Goal: Task Accomplishment & Management: Manage account settings

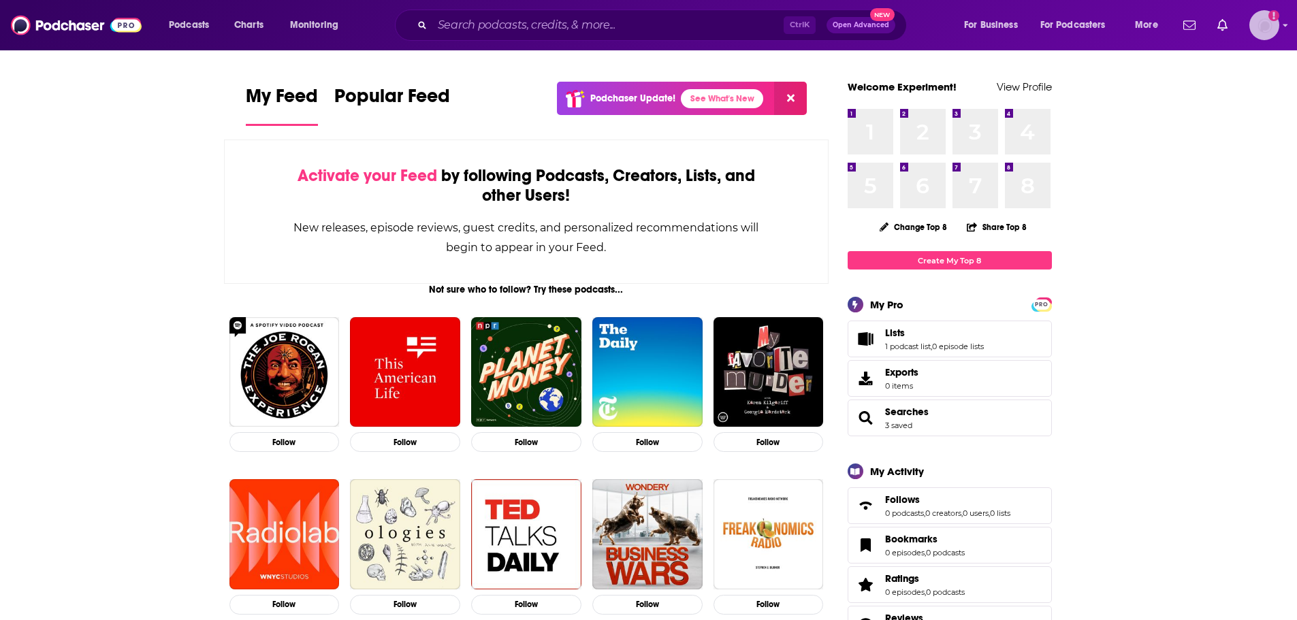
click at [1283, 20] on div "Show profile menu" at bounding box center [1285, 26] width 5 height 16
click at [1241, 106] on span "Add Profile Image" at bounding box center [1217, 110] width 76 height 10
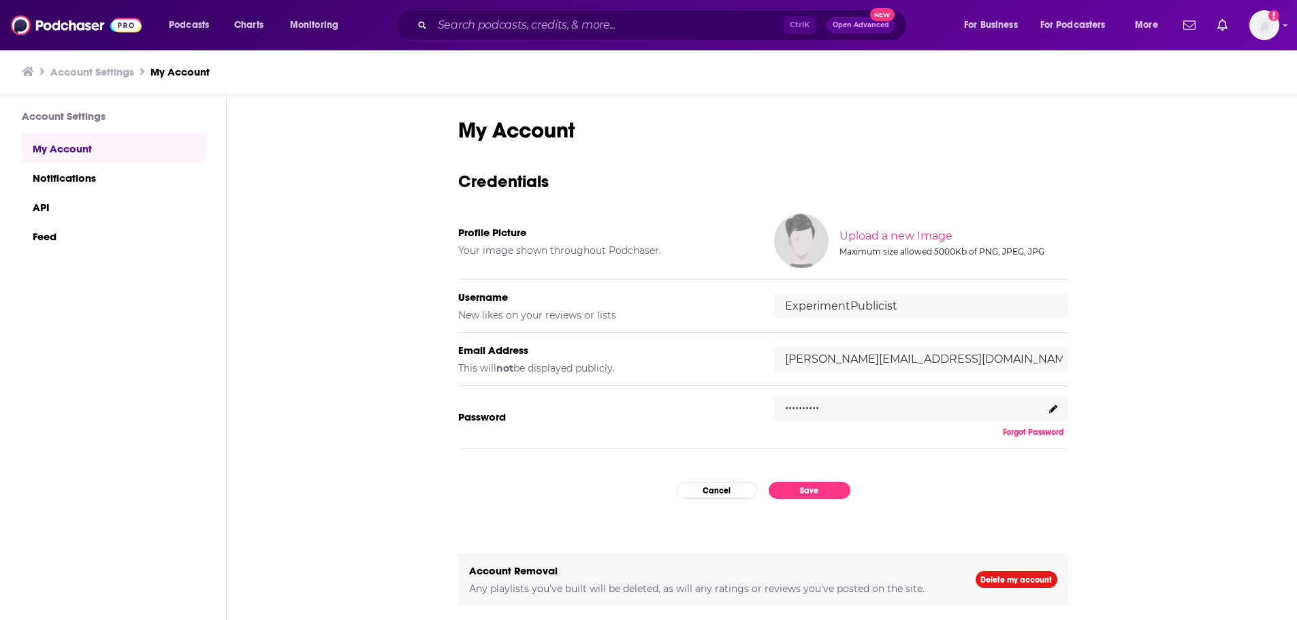
click at [858, 239] on input "file" at bounding box center [952, 236] width 678 height 61
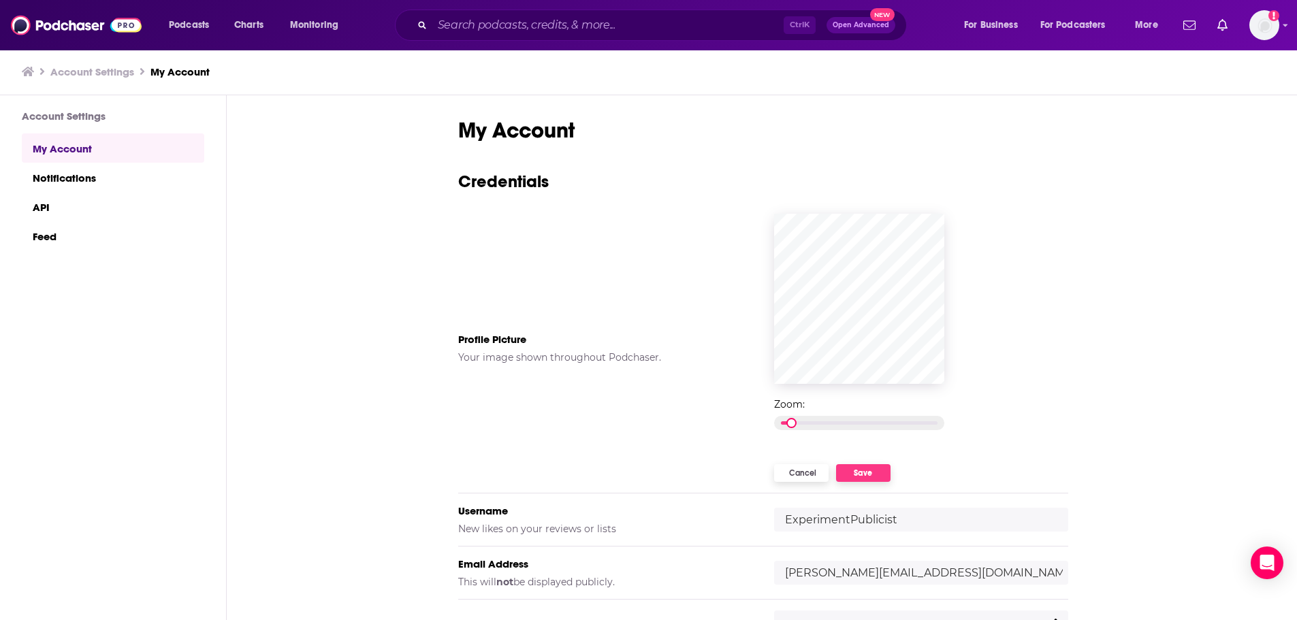
drag, startPoint x: 782, startPoint y: 423, endPoint x: 698, endPoint y: 394, distance: 89.1
click at [803, 474] on button "Cancel" at bounding box center [801, 473] width 54 height 18
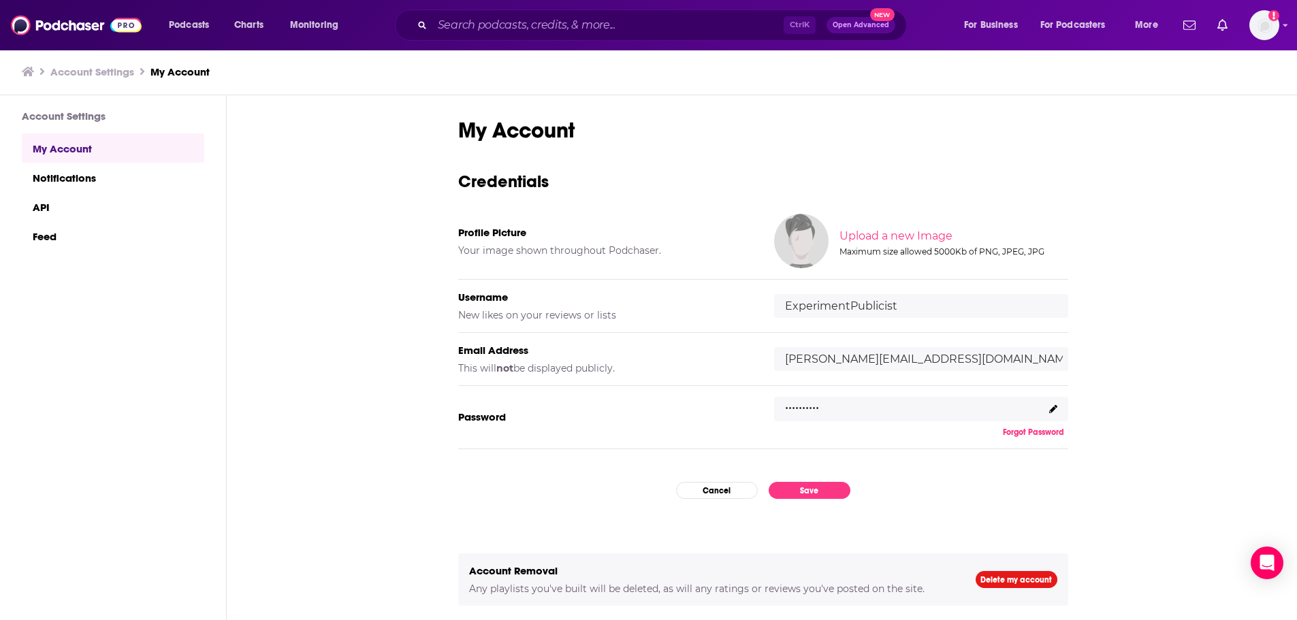
click at [870, 236] on input "file" at bounding box center [952, 236] width 678 height 61
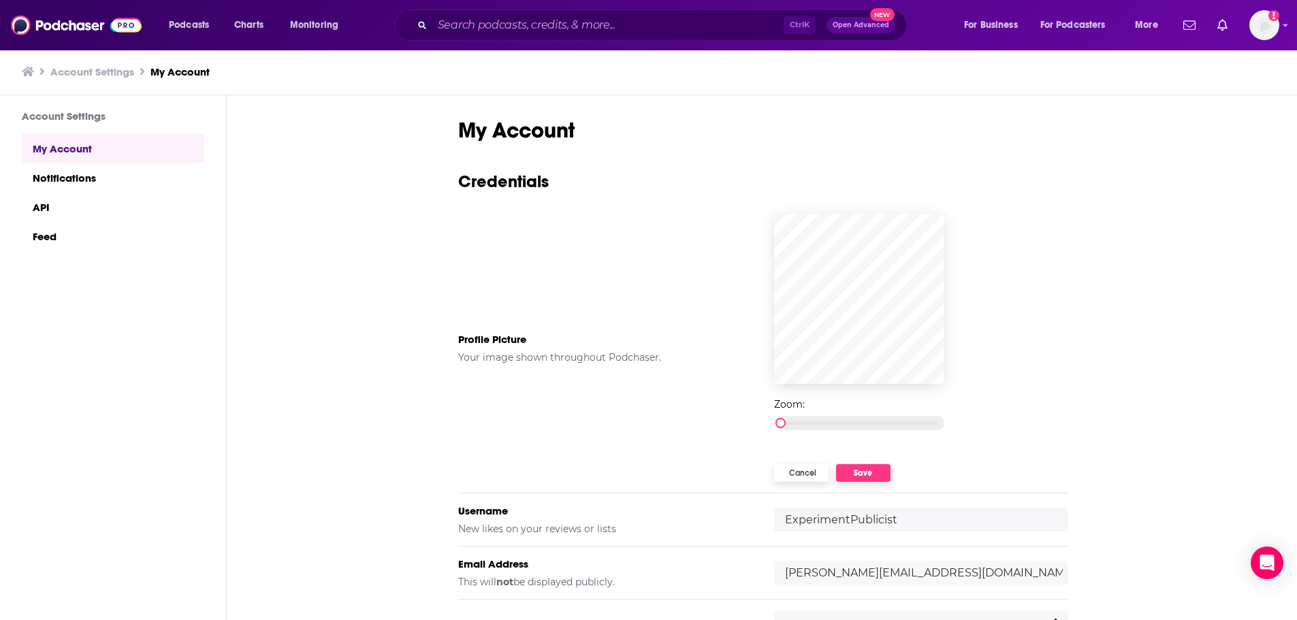
click at [819, 472] on button "Cancel" at bounding box center [801, 473] width 54 height 18
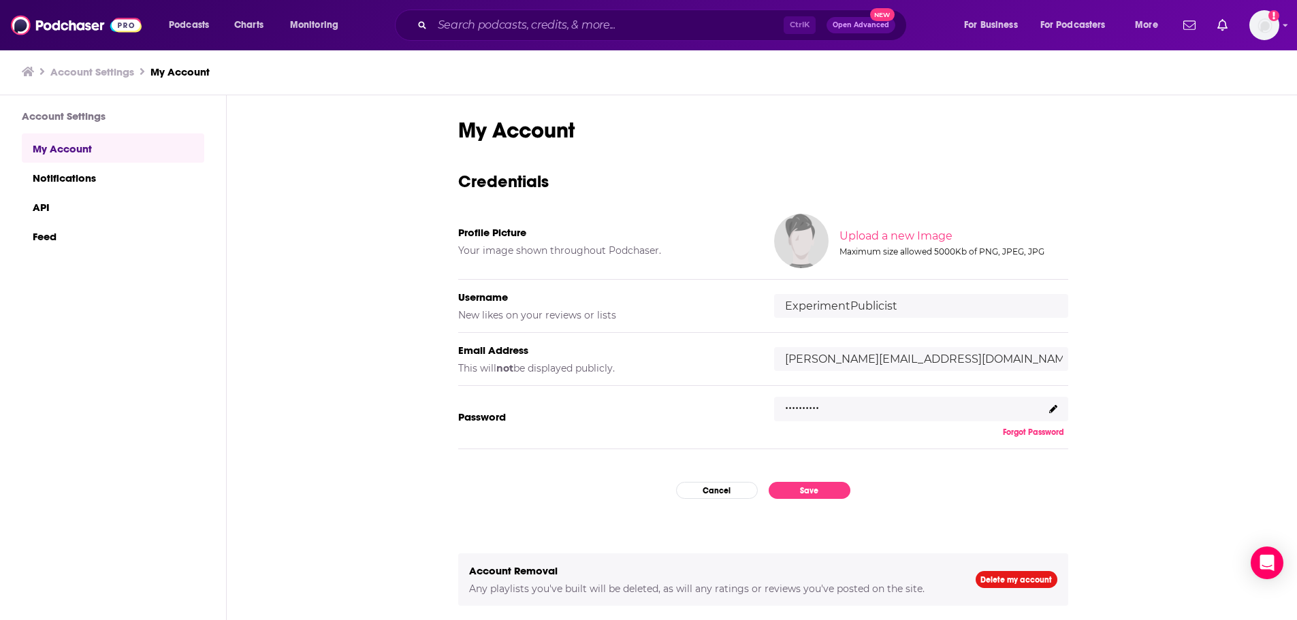
click at [869, 240] on input "file" at bounding box center [952, 236] width 678 height 61
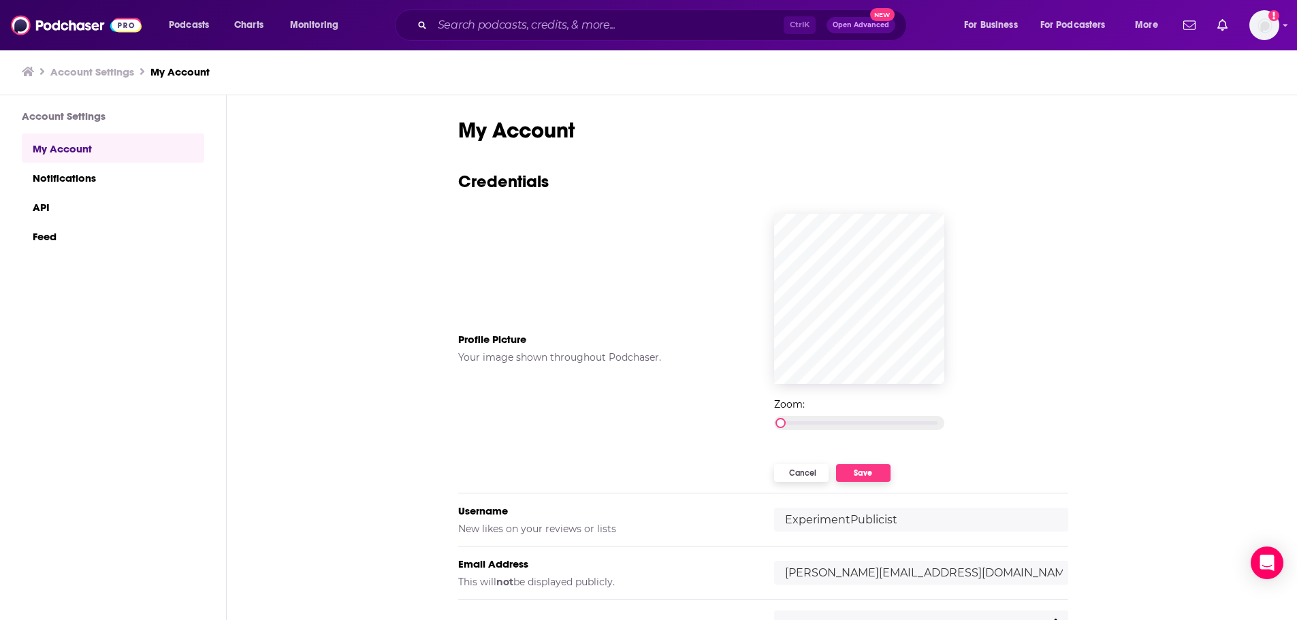
click at [884, 477] on button "Save" at bounding box center [863, 473] width 54 height 18
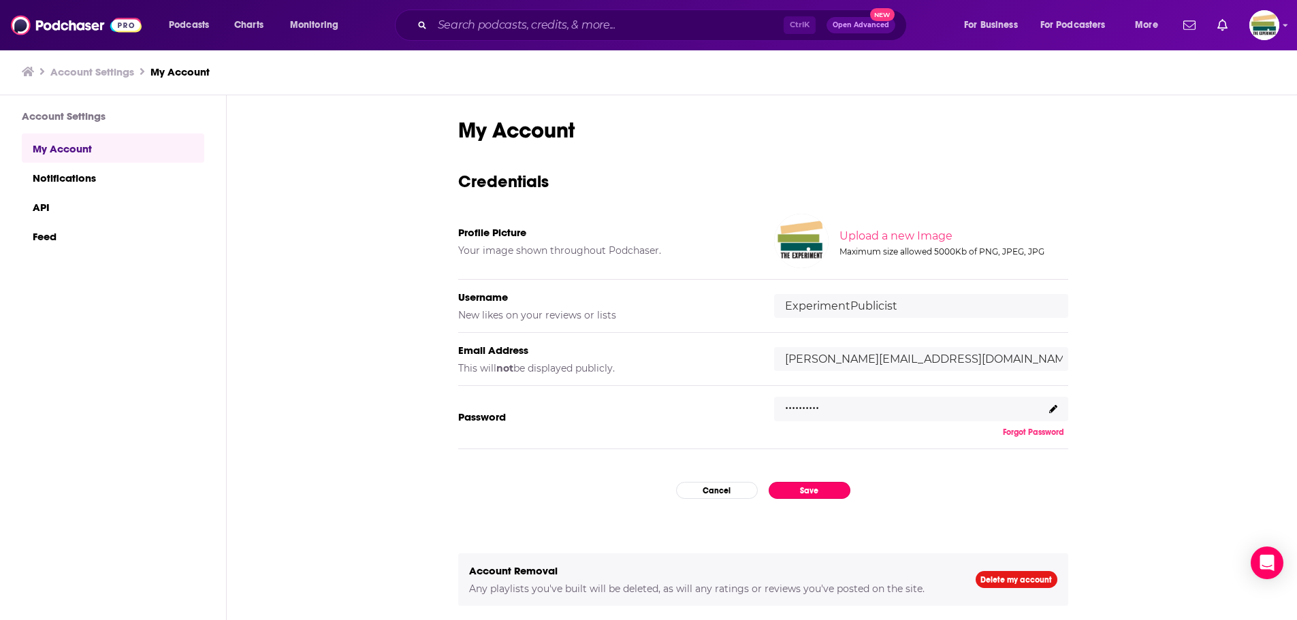
click at [824, 492] on button "Save" at bounding box center [810, 490] width 82 height 17
click at [829, 494] on button "Save" at bounding box center [810, 490] width 82 height 17
click at [179, 28] on span "Podcasts" at bounding box center [189, 25] width 40 height 19
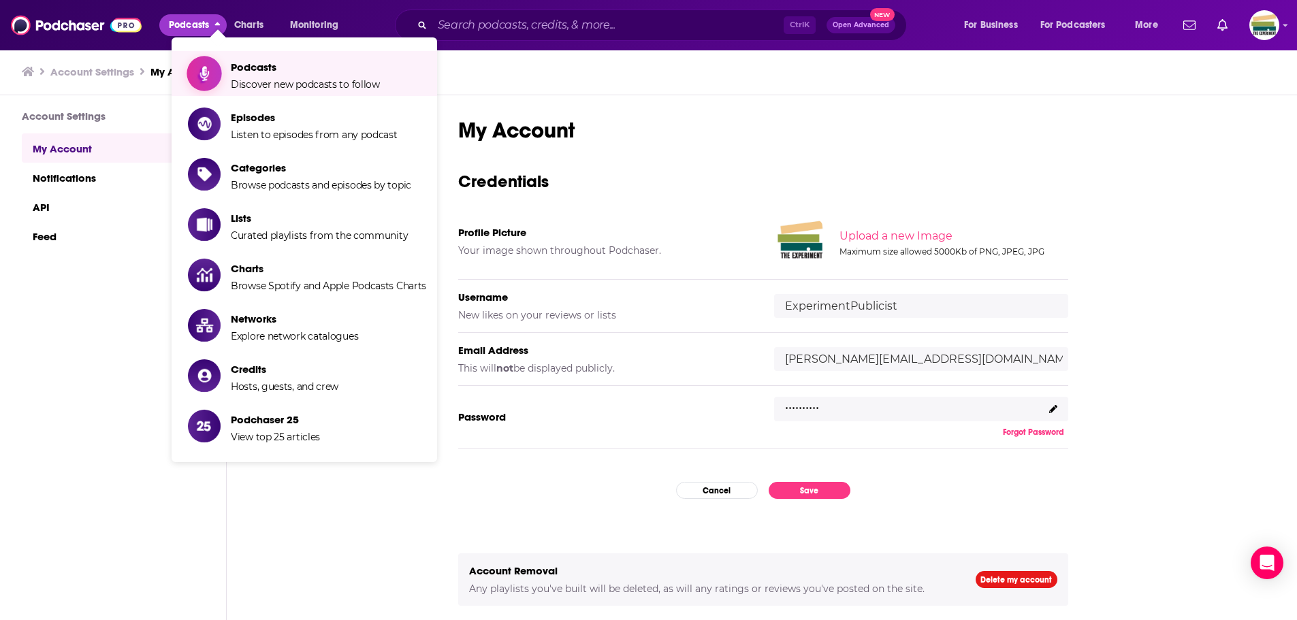
click at [251, 77] on span "Podcasts Discover new podcasts to follow" at bounding box center [305, 74] width 149 height 34
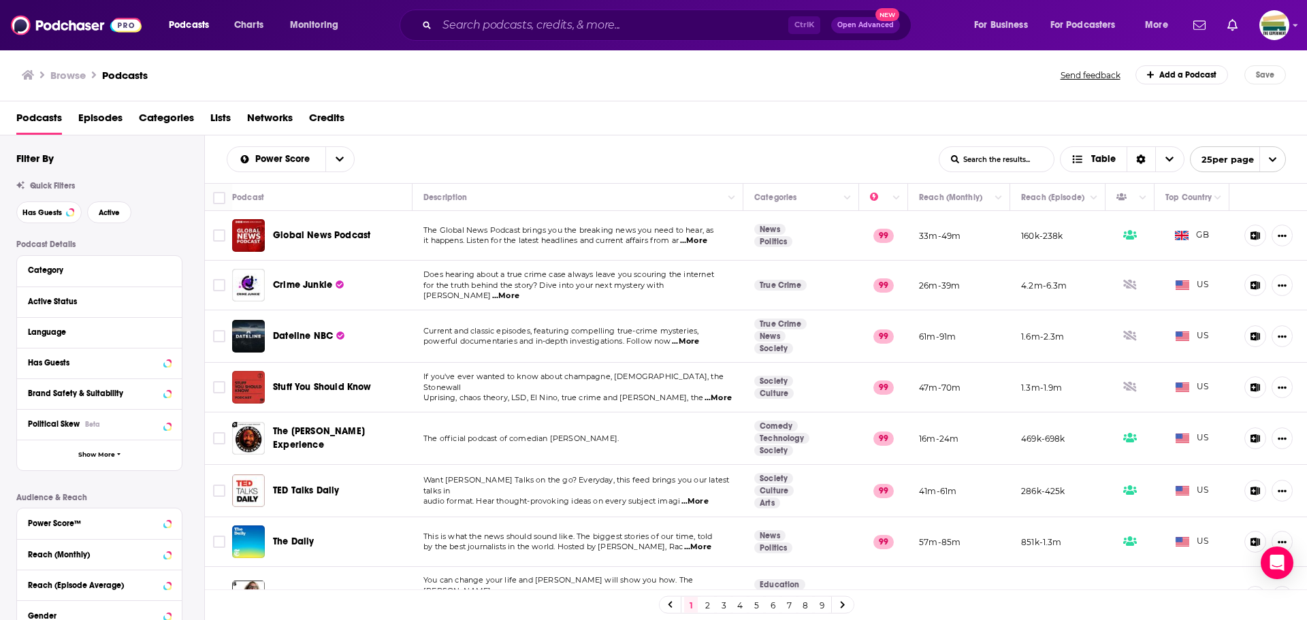
click at [742, 84] on div "Browse Podcasts Send feedback Add a Podcast Save" at bounding box center [654, 75] width 1308 height 52
click at [316, 232] on span "Global News Podcast" at bounding box center [321, 235] width 97 height 12
